Goal: Obtain resource: Obtain resource

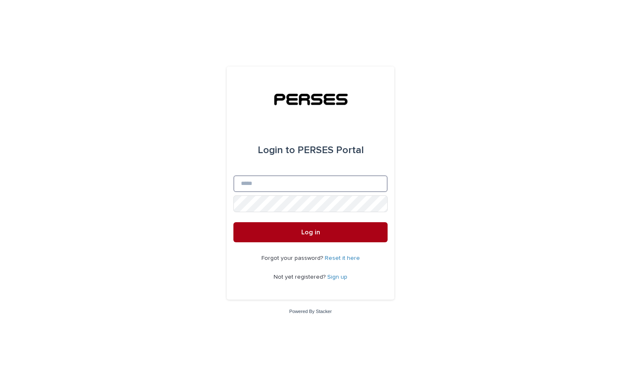
type input "**********"
click at [375, 232] on button "Log in" at bounding box center [310, 232] width 154 height 20
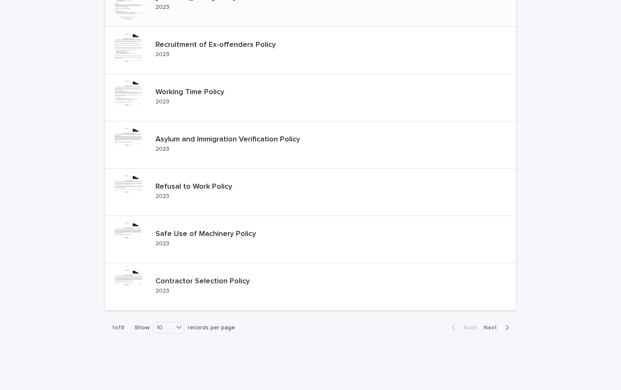
scroll to position [251, 0]
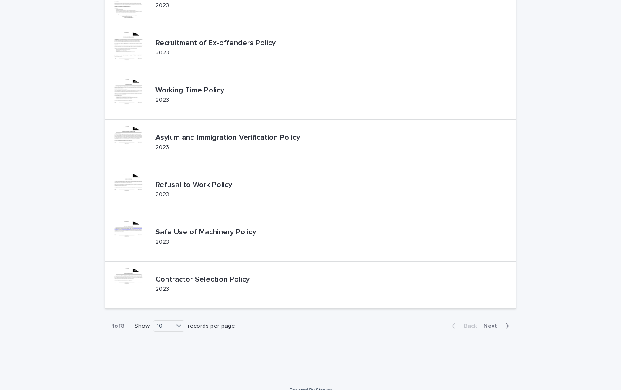
click at [491, 328] on span "Next" at bounding box center [492, 326] width 18 height 6
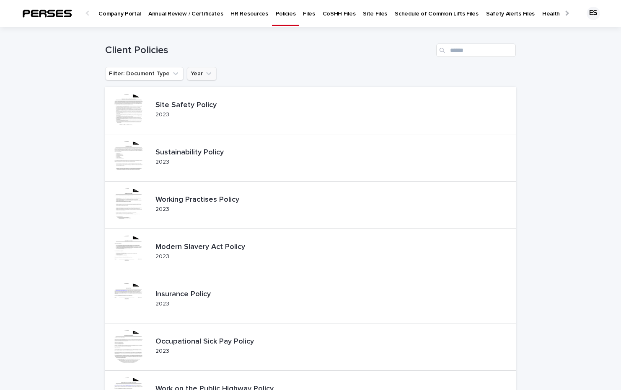
click at [204, 75] on icon "Year" at bounding box center [208, 74] width 8 height 8
click at [230, 10] on p "HR Resources" at bounding box center [248, 9] width 37 height 18
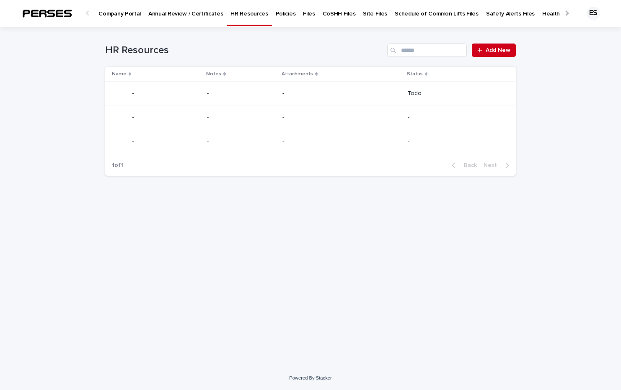
click at [177, 15] on p "Annual Review / Certificates" at bounding box center [185, 9] width 75 height 18
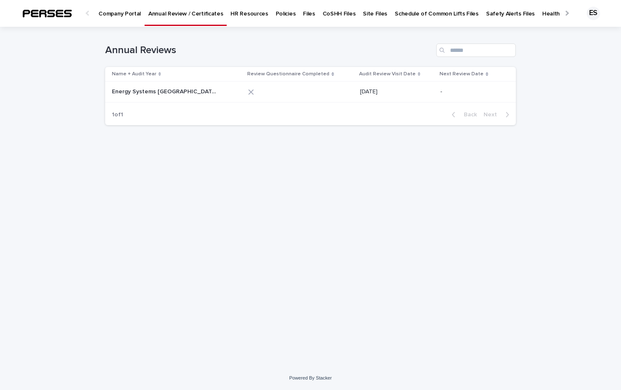
click at [566, 12] on div at bounding box center [565, 12] width 5 height 5
click at [611, 8] on p "All Files" at bounding box center [620, 9] width 19 height 18
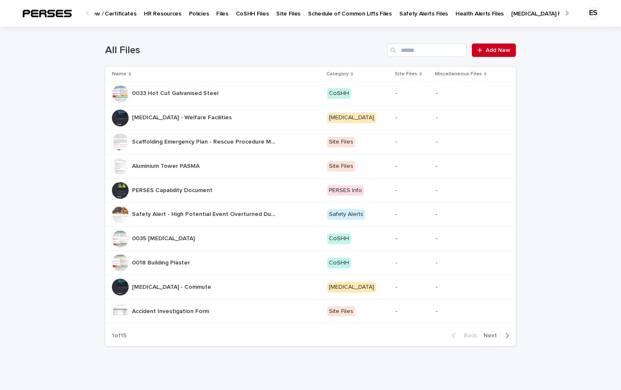
scroll to position [0, 111]
click at [180, 164] on p "Aluminium Tower PASMA" at bounding box center [166, 165] width 69 height 9
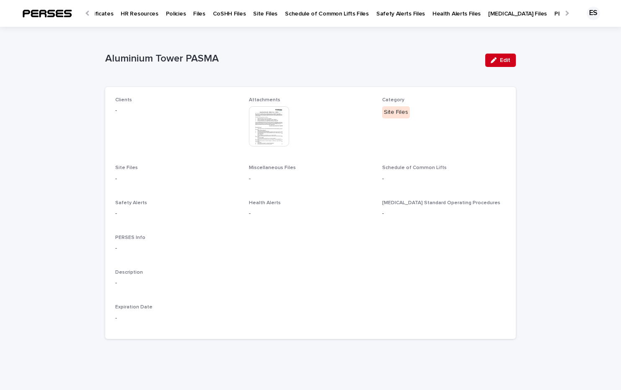
scroll to position [0, 111]
click at [553, 14] on p "PERSES Info Files" at bounding box center [576, 9] width 47 height 18
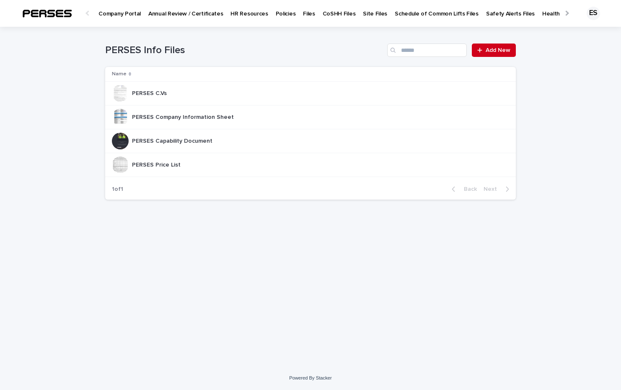
click at [277, 8] on p "Policies" at bounding box center [286, 9] width 20 height 18
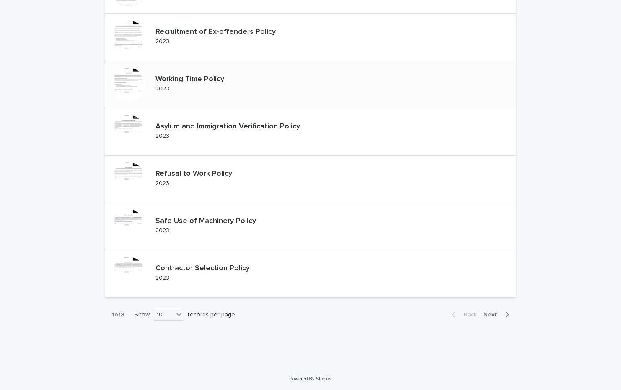
scroll to position [263, 0]
click at [175, 317] on icon at bounding box center [179, 313] width 8 height 8
click at [172, 333] on div "20" at bounding box center [166, 335] width 31 height 10
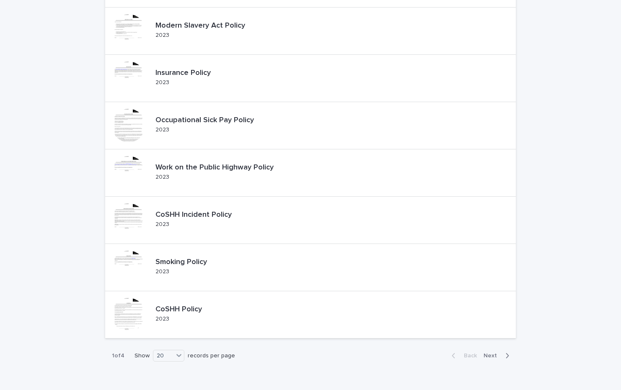
scroll to position [737, 0]
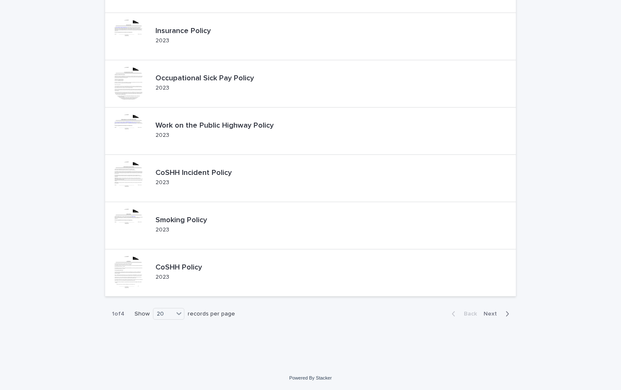
click at [494, 314] on span "Next" at bounding box center [492, 314] width 18 height 6
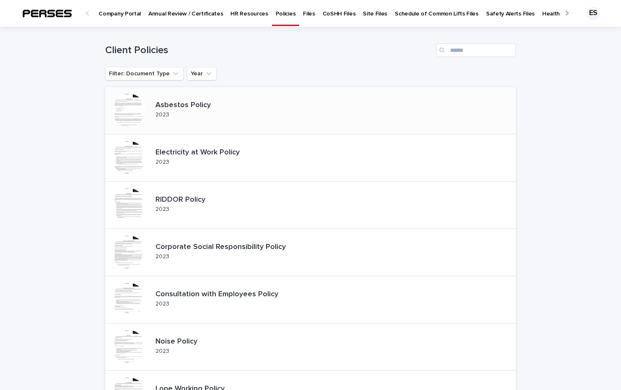
click at [303, 116] on div "Asbestos Policy 2023" at bounding box center [310, 110] width 410 height 47
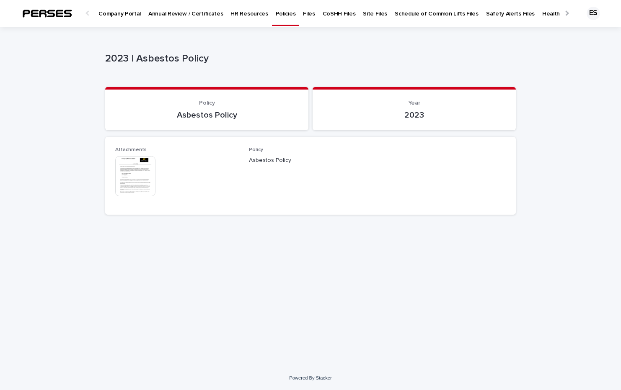
click at [135, 173] on img at bounding box center [135, 176] width 40 height 40
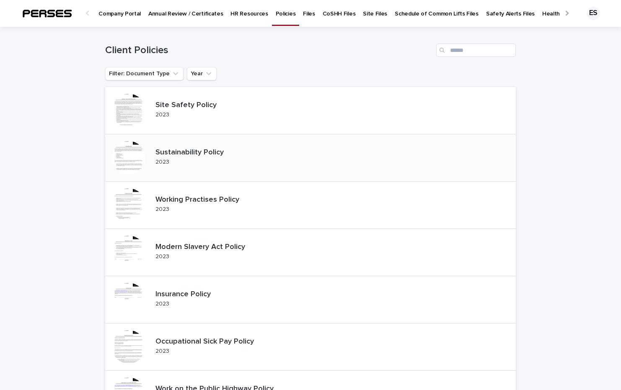
click at [208, 160] on div "Sustainability Policy 2023" at bounding box center [196, 158] width 89 height 26
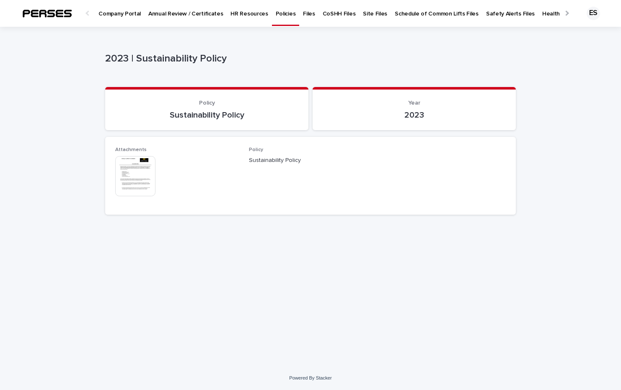
click at [128, 169] on img at bounding box center [135, 176] width 40 height 40
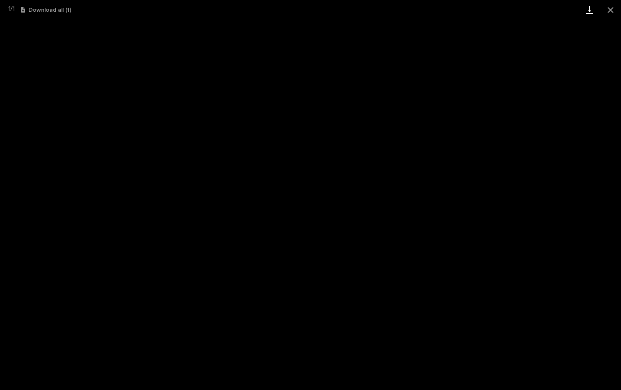
click at [584, 8] on link "Download" at bounding box center [589, 10] width 21 height 20
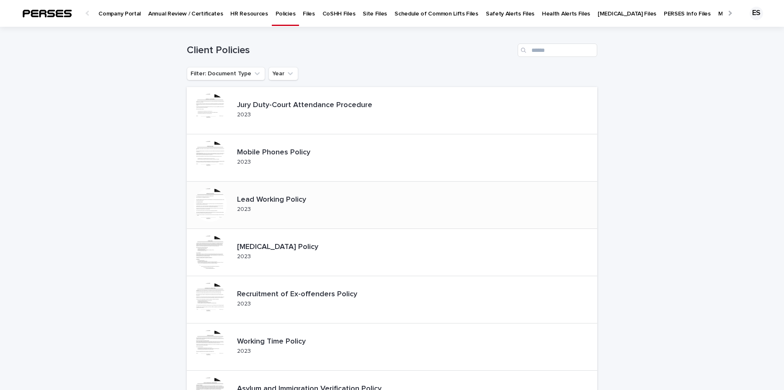
scroll to position [251, 0]
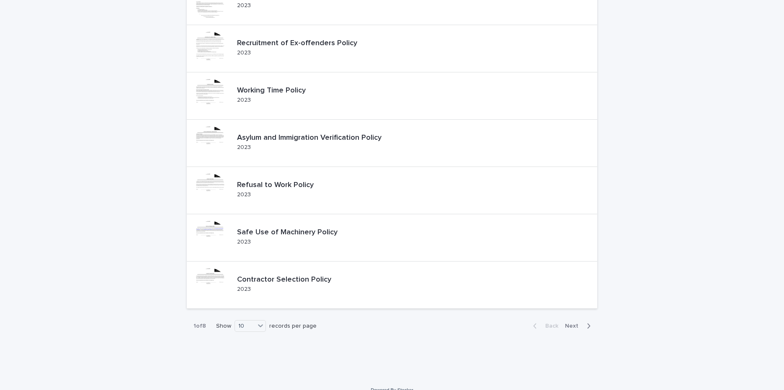
click at [573, 327] on span "Next" at bounding box center [574, 326] width 18 height 6
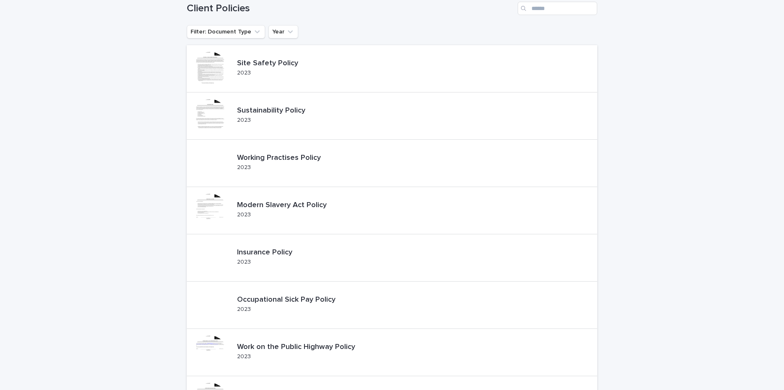
scroll to position [251, 0]
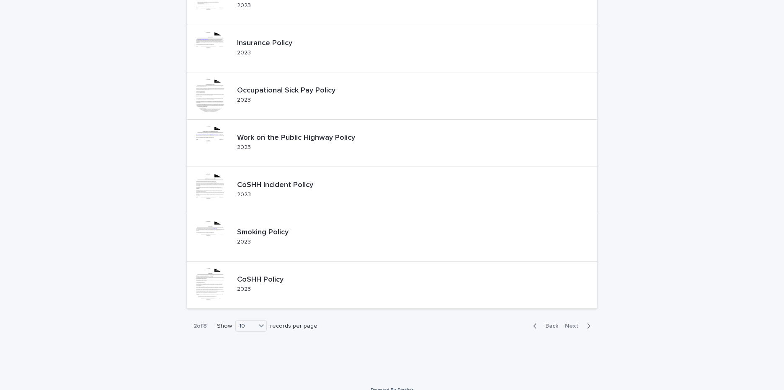
click at [575, 327] on span "Next" at bounding box center [574, 326] width 18 height 6
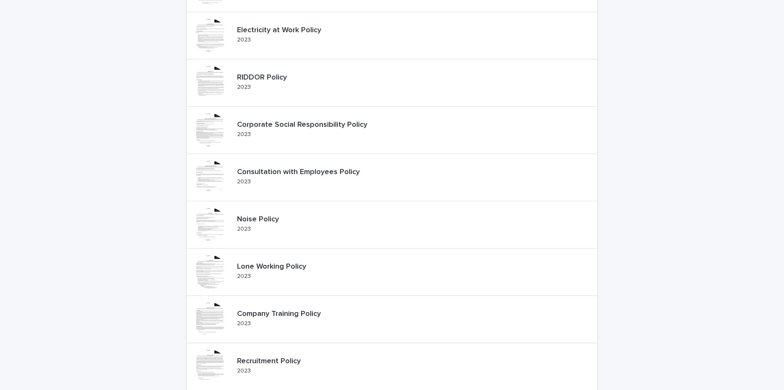
scroll to position [251, 0]
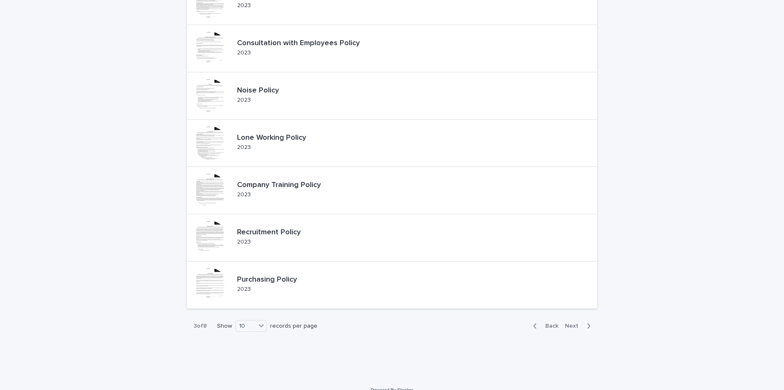
click at [575, 325] on span "Next" at bounding box center [574, 326] width 18 height 6
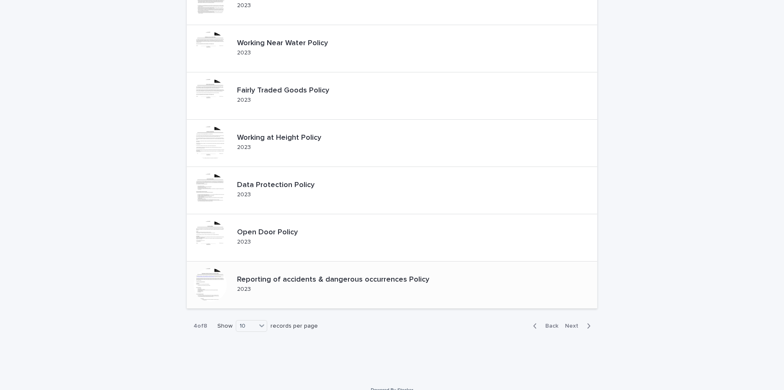
click at [417, 279] on p "Reporting of accidents & dangerous occurrences Policy" at bounding box center [340, 280] width 206 height 9
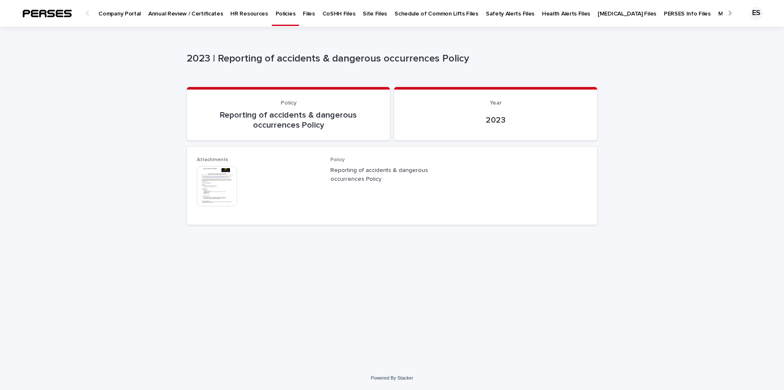
click at [229, 197] on img at bounding box center [217, 186] width 40 height 40
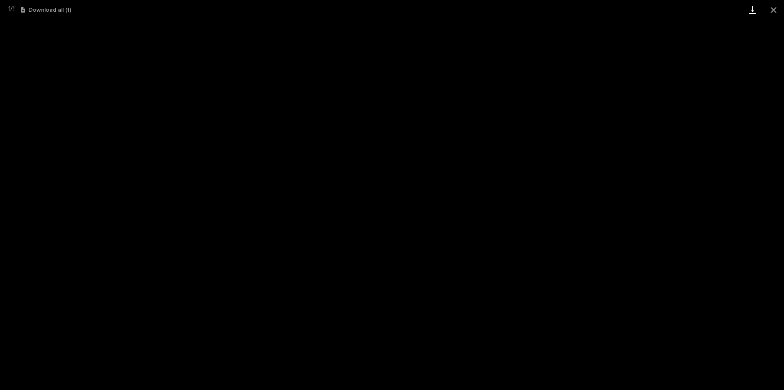
click at [752, 9] on link "Download" at bounding box center [752, 10] width 21 height 20
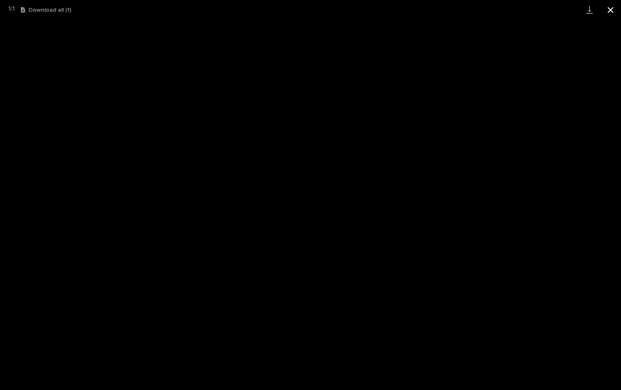
click at [613, 11] on button "Close gallery" at bounding box center [610, 10] width 21 height 20
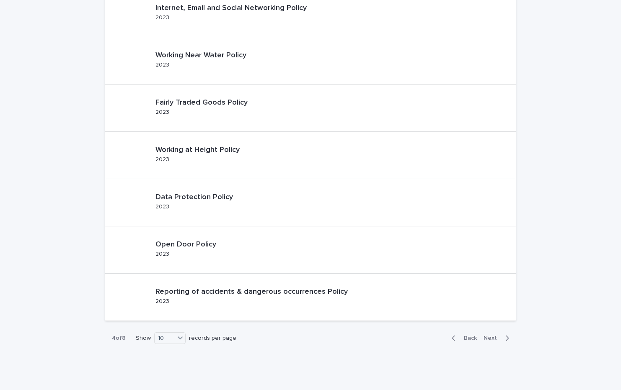
scroll to position [263, 0]
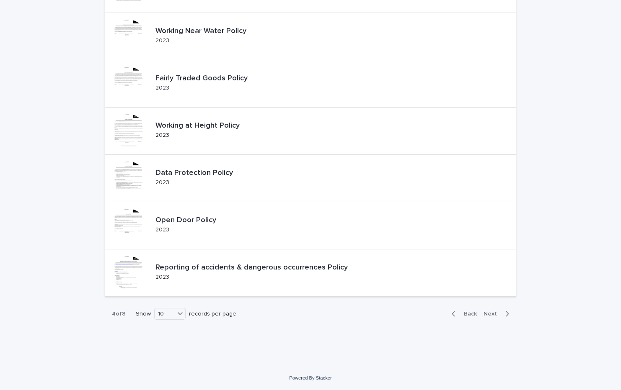
click at [483, 315] on span "Next" at bounding box center [492, 314] width 18 height 6
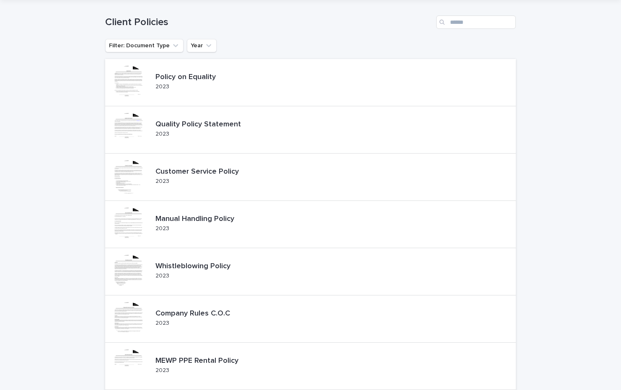
scroll to position [12, 0]
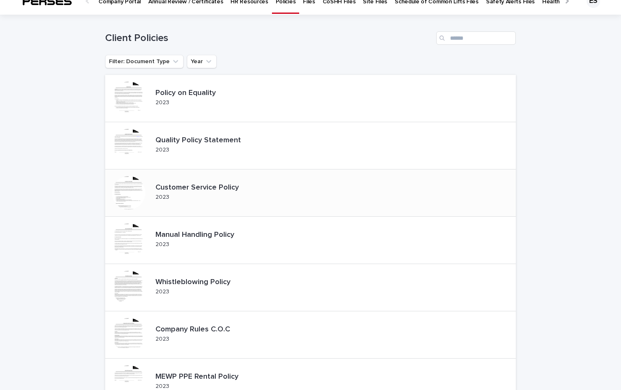
click at [295, 203] on div "Customer Service Policy 2023" at bounding box center [310, 193] width 410 height 47
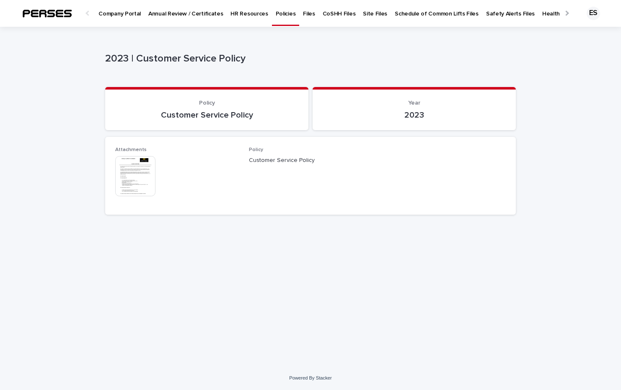
click at [142, 176] on img at bounding box center [135, 176] width 40 height 40
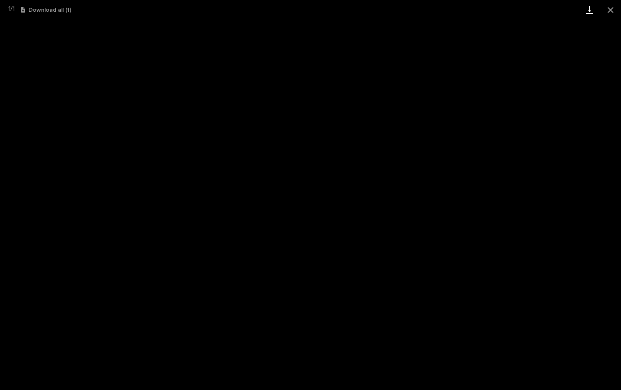
click at [587, 5] on link "Download" at bounding box center [589, 10] width 21 height 20
click at [607, 10] on button "Close gallery" at bounding box center [610, 10] width 21 height 20
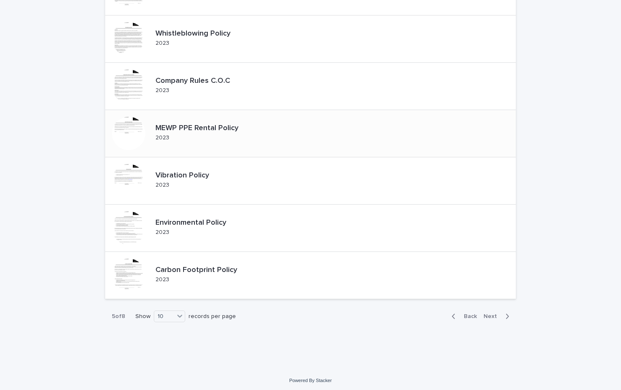
scroll to position [263, 0]
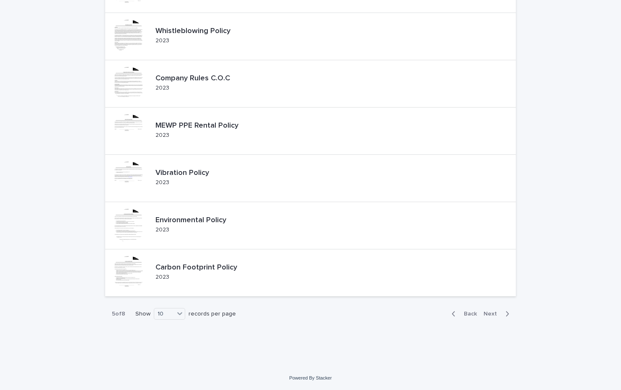
click at [487, 312] on span "Next" at bounding box center [492, 314] width 18 height 6
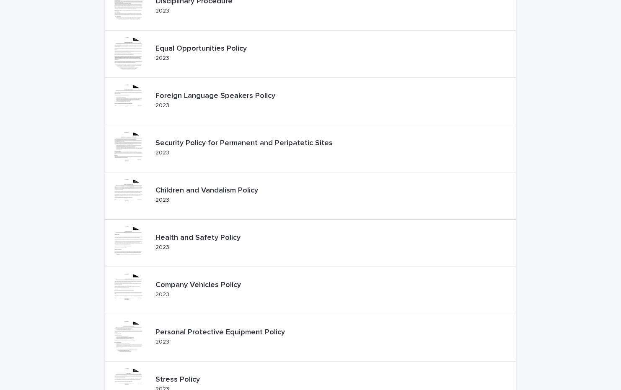
scroll to position [263, 0]
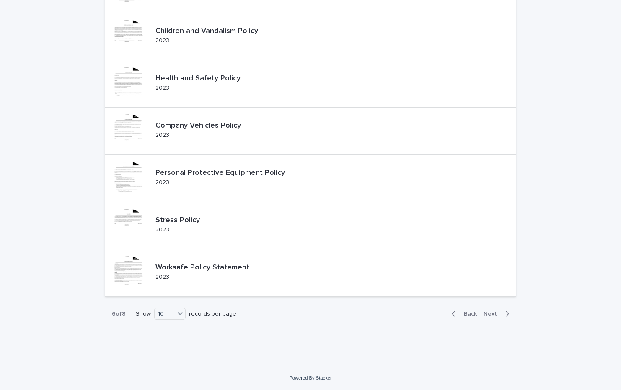
click at [493, 315] on span "Next" at bounding box center [492, 314] width 18 height 6
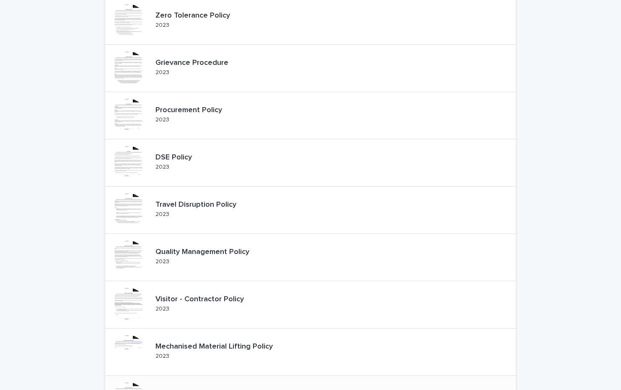
scroll to position [96, 0]
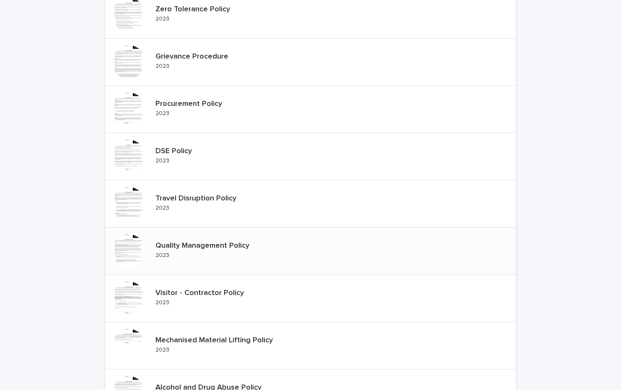
click at [206, 245] on p "Quality Management Policy" at bounding box center [209, 246] width 108 height 9
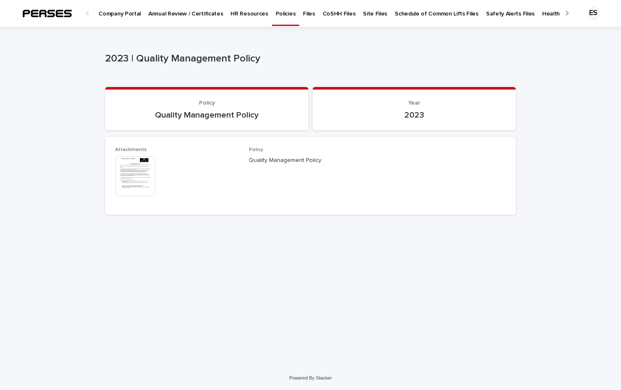
click at [146, 187] on img at bounding box center [135, 176] width 40 height 40
